Goal: Transaction & Acquisition: Purchase product/service

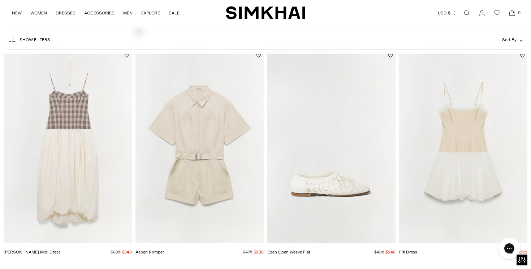
scroll to position [287, 0]
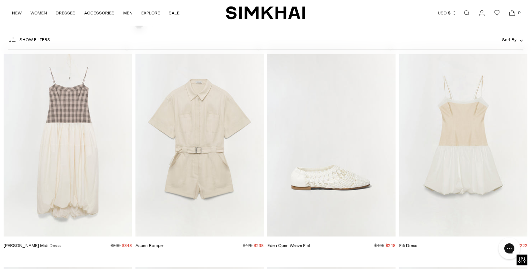
click at [0, 0] on img "Aspen Romper" at bounding box center [0, 0] width 0 height 0
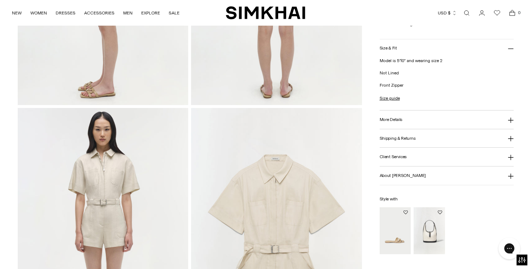
scroll to position [574, 0]
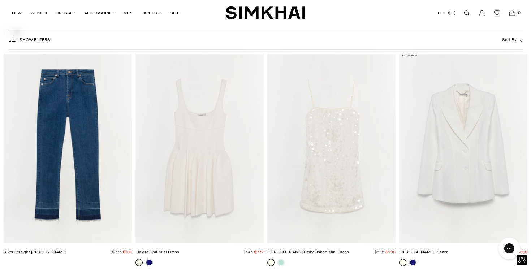
scroll to position [1891, 0]
